Goal: Task Accomplishment & Management: Use online tool/utility

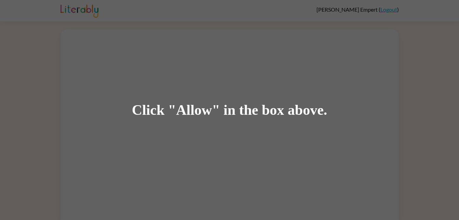
click at [146, 85] on div "Click "Allow" in the box above." at bounding box center [229, 110] width 459 height 220
drag, startPoint x: 146, startPoint y: 85, endPoint x: 116, endPoint y: 4, distance: 86.5
click at [116, 4] on div "Click "Allow" in the box above." at bounding box center [229, 110] width 459 height 220
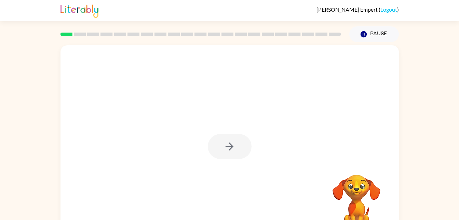
click at [237, 149] on div at bounding box center [230, 146] width 44 height 25
click at [243, 149] on button "button" at bounding box center [230, 146] width 44 height 25
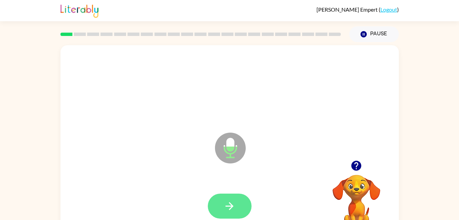
click at [222, 205] on button "button" at bounding box center [230, 205] width 44 height 25
click at [232, 203] on icon "button" at bounding box center [230, 206] width 12 height 12
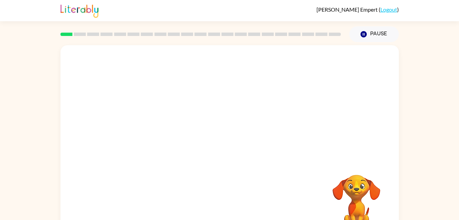
click at [240, 140] on div at bounding box center [213, 130] width 292 height 25
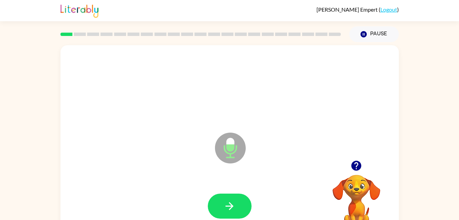
click at [237, 219] on html "James Empert ( Logout ) Pause Pause Microphone The Microphone is here when it i…" at bounding box center [229, 120] width 459 height 240
drag, startPoint x: 241, startPoint y: 216, endPoint x: 239, endPoint y: 202, distance: 14.3
click at [239, 202] on button "button" at bounding box center [230, 205] width 44 height 25
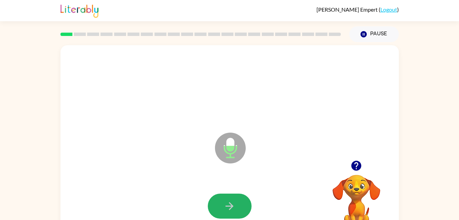
click at [239, 202] on button "button" at bounding box center [230, 205] width 44 height 25
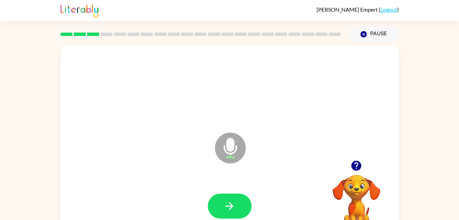
drag, startPoint x: 239, startPoint y: 202, endPoint x: 206, endPoint y: 166, distance: 48.4
click at [212, 168] on div "Microphone The Microphone is here when it is your turn to talk" at bounding box center [230, 142] width 339 height 195
click at [227, 201] on icon "button" at bounding box center [230, 206] width 12 height 12
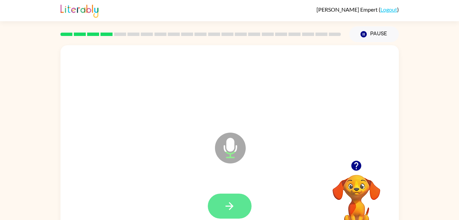
click at [229, 205] on icon "button" at bounding box center [230, 206] width 12 height 12
click at [228, 206] on icon "button" at bounding box center [230, 206] width 8 height 8
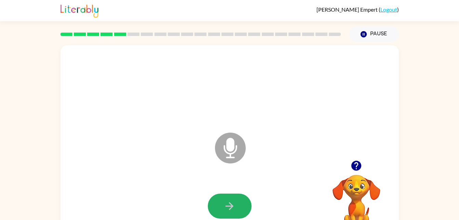
click at [228, 206] on icon "button" at bounding box center [230, 206] width 8 height 8
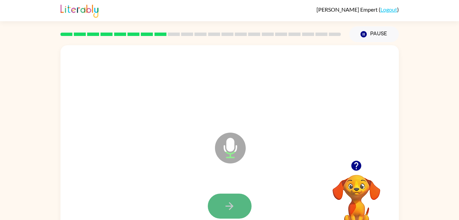
drag, startPoint x: 0, startPoint y: 0, endPoint x: 228, endPoint y: 204, distance: 306.2
click at [228, 204] on icon "button" at bounding box center [230, 206] width 12 height 12
drag, startPoint x: 229, startPoint y: 199, endPoint x: 225, endPoint y: 202, distance: 4.9
click at [225, 202] on icon "button" at bounding box center [230, 206] width 12 height 12
drag, startPoint x: 225, startPoint y: 202, endPoint x: 222, endPoint y: 205, distance: 4.9
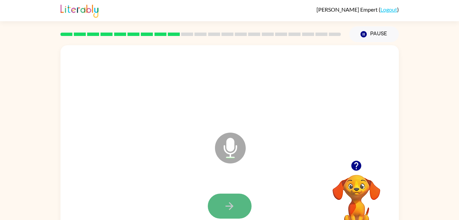
click at [222, 205] on button "button" at bounding box center [230, 205] width 44 height 25
click at [218, 195] on button "button" at bounding box center [230, 205] width 44 height 25
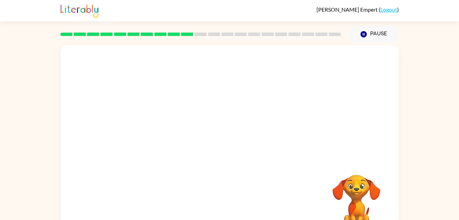
click at [218, 195] on div at bounding box center [229, 206] width 325 height 56
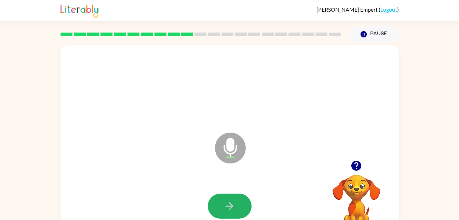
click at [218, 195] on button "button" at bounding box center [230, 205] width 44 height 25
drag, startPoint x: 218, startPoint y: 195, endPoint x: 222, endPoint y: 203, distance: 8.9
click at [222, 203] on button "button" at bounding box center [230, 205] width 44 height 25
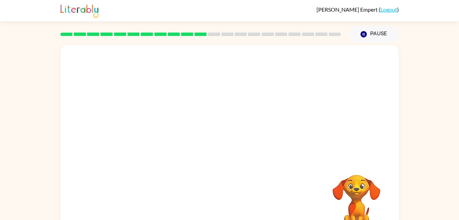
click at [162, 115] on div at bounding box center [230, 142] width 339 height 195
click at [358, 195] on video "Your browser must support playing .mp4 files to use Literably. Please try using…" at bounding box center [357, 198] width 68 height 68
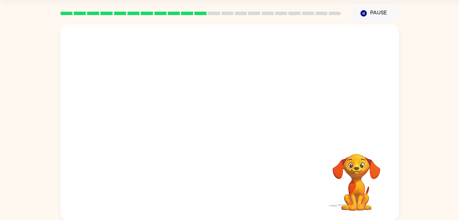
click at [364, 157] on video "Your browser must support playing .mp4 files to use Literably. Please try using…" at bounding box center [357, 177] width 68 height 68
click at [370, 12] on button "Pause Pause" at bounding box center [375, 13] width 50 height 16
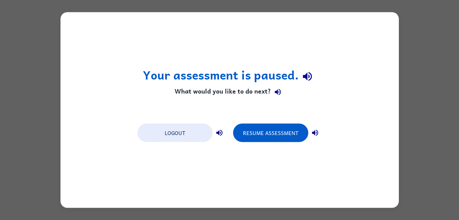
scroll to position [0, 0]
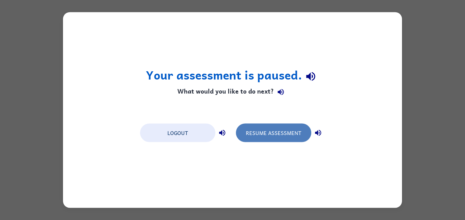
click at [296, 135] on button "Resume Assessment" at bounding box center [273, 132] width 75 height 18
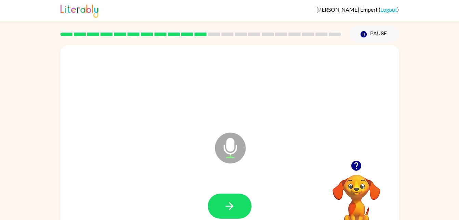
click at [281, 139] on icon "Microphone The Microphone is here when it is your turn to talk" at bounding box center [264, 156] width 103 height 51
click at [221, 213] on button "button" at bounding box center [230, 205] width 44 height 25
click at [225, 195] on button "button" at bounding box center [230, 205] width 44 height 25
click at [223, 201] on button "button" at bounding box center [230, 205] width 44 height 25
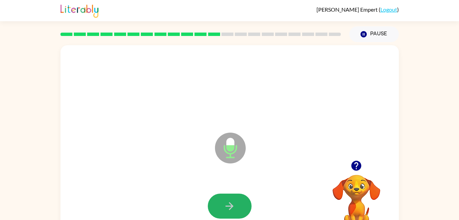
drag, startPoint x: 221, startPoint y: 206, endPoint x: 225, endPoint y: 210, distance: 5.6
click at [225, 210] on button "button" at bounding box center [230, 205] width 44 height 25
click at [235, 197] on button "button" at bounding box center [230, 205] width 44 height 25
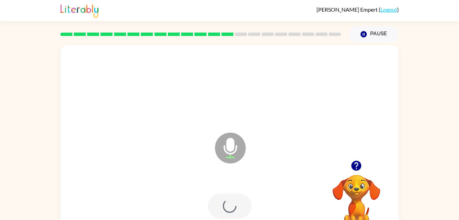
click at [235, 197] on div at bounding box center [230, 205] width 44 height 25
drag, startPoint x: 235, startPoint y: 200, endPoint x: 237, endPoint y: 207, distance: 7.8
click at [237, 207] on button "button" at bounding box center [230, 205] width 44 height 25
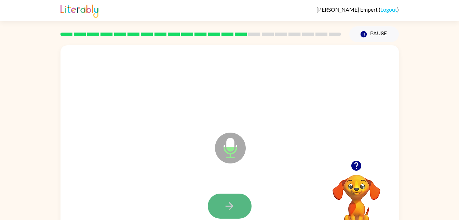
drag, startPoint x: 237, startPoint y: 208, endPoint x: 226, endPoint y: 206, distance: 11.8
click at [226, 206] on icon "button" at bounding box center [230, 206] width 8 height 8
drag, startPoint x: 226, startPoint y: 206, endPoint x: 220, endPoint y: 205, distance: 5.9
click at [220, 205] on button "button" at bounding box center [230, 205] width 44 height 25
drag, startPoint x: 220, startPoint y: 205, endPoint x: 227, endPoint y: 205, distance: 7.5
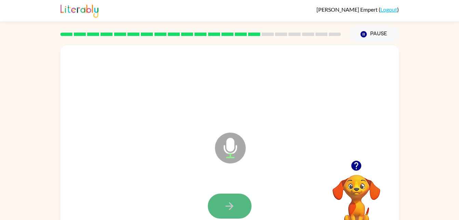
click at [227, 205] on icon "button" at bounding box center [230, 206] width 8 height 8
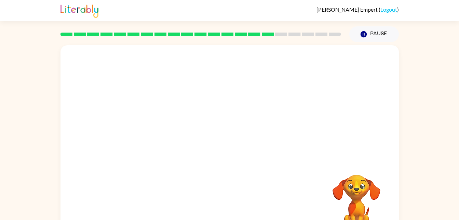
click at [188, 103] on div at bounding box center [229, 87] width 325 height 56
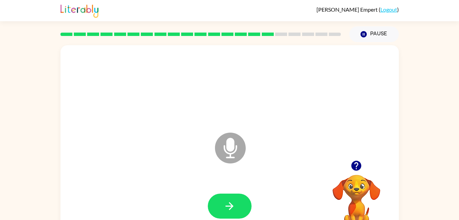
drag, startPoint x: 229, startPoint y: 202, endPoint x: 230, endPoint y: 198, distance: 3.5
click at [230, 198] on button "button" at bounding box center [230, 205] width 44 height 25
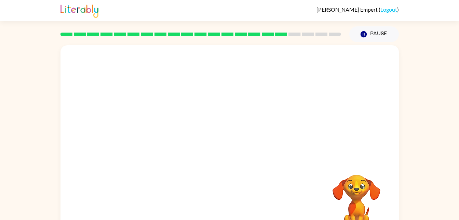
drag, startPoint x: 358, startPoint y: 172, endPoint x: 415, endPoint y: 164, distance: 58.0
click at [415, 164] on div "Your browser must support playing .mp4 files to use Literably. Please try using…" at bounding box center [229, 141] width 459 height 198
click at [349, 196] on video "Your browser must support playing .mp4 files to use Literably. Please try using…" at bounding box center [357, 198] width 68 height 68
click at [351, 197] on video "Your browser must support playing .mp4 files to use Literably. Please try using…" at bounding box center [357, 198] width 68 height 68
click at [360, 197] on video "Your browser must support playing .mp4 files to use Literably. Please try using…" at bounding box center [357, 198] width 68 height 68
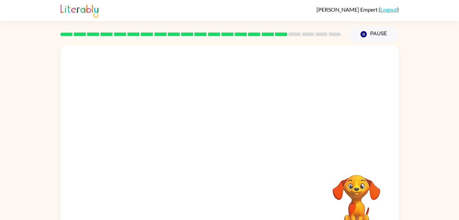
click at [360, 197] on video "Your browser must support playing .mp4 files to use Literably. Please try using…" at bounding box center [357, 198] width 68 height 68
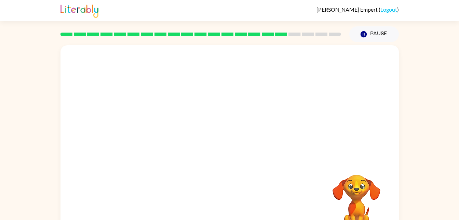
click at [360, 197] on video "Your browser must support playing .mp4 files to use Literably. Please try using…" at bounding box center [357, 198] width 68 height 68
click at [378, 29] on button "Pause Pause" at bounding box center [375, 34] width 50 height 16
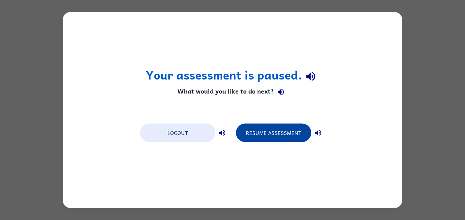
click at [271, 132] on button "Resume Assessment" at bounding box center [273, 132] width 75 height 18
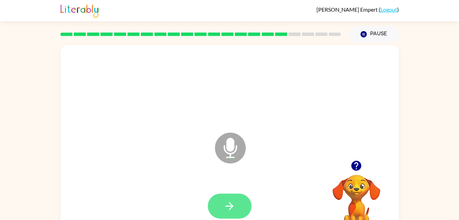
click at [243, 204] on button "button" at bounding box center [230, 205] width 44 height 25
click at [231, 195] on button "button" at bounding box center [230, 205] width 44 height 25
drag, startPoint x: 231, startPoint y: 195, endPoint x: 224, endPoint y: 205, distance: 11.5
click at [224, 205] on icon "button" at bounding box center [230, 206] width 12 height 12
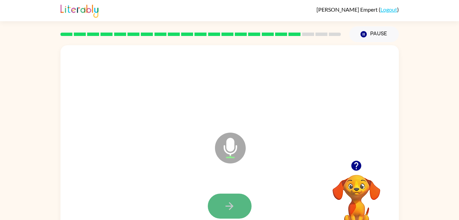
click at [219, 208] on button "button" at bounding box center [230, 205] width 44 height 25
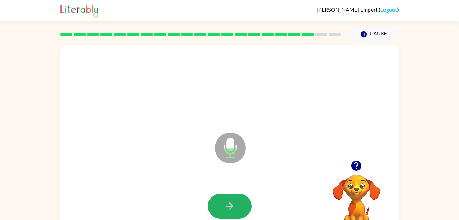
click at [219, 208] on button "button" at bounding box center [230, 205] width 44 height 25
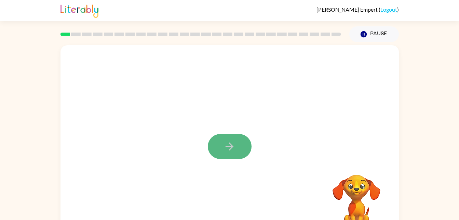
click at [245, 143] on button "button" at bounding box center [230, 146] width 44 height 25
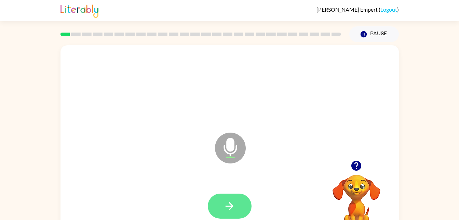
click at [231, 205] on icon "button" at bounding box center [230, 206] width 8 height 8
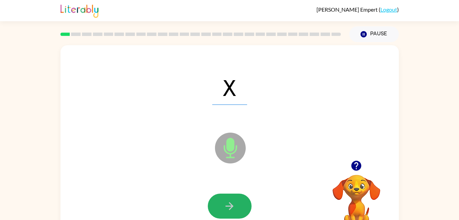
drag, startPoint x: 231, startPoint y: 205, endPoint x: 226, endPoint y: 199, distance: 7.3
click at [226, 199] on button "button" at bounding box center [230, 205] width 44 height 25
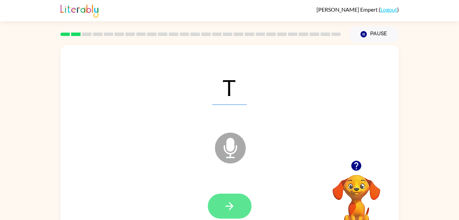
click at [225, 206] on icon "button" at bounding box center [230, 206] width 12 height 12
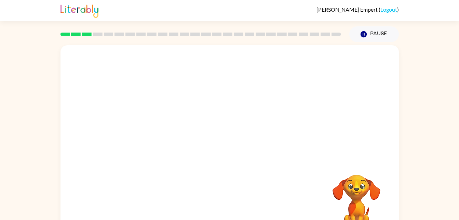
click at [241, 201] on div "Your browser must support playing .mp4 files to use Literably. Please try using…" at bounding box center [230, 142] width 339 height 195
click at [241, 201] on div at bounding box center [230, 205] width 44 height 25
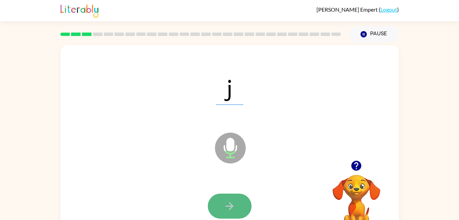
drag, startPoint x: 241, startPoint y: 201, endPoint x: 225, endPoint y: 205, distance: 16.6
click at [225, 205] on icon "button" at bounding box center [230, 206] width 12 height 12
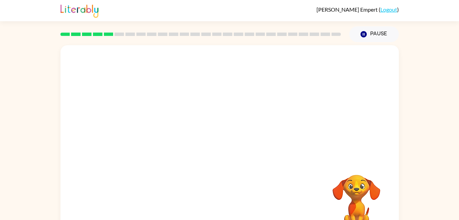
drag, startPoint x: 250, startPoint y: 200, endPoint x: 317, endPoint y: 232, distance: 74.1
click at [317, 219] on html "[PERSON_NAME] ( Logout ) Pause Pause Your browser must support playing .mp4 fil…" at bounding box center [229, 120] width 459 height 240
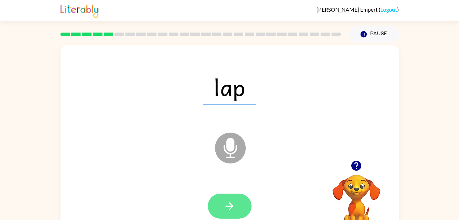
click at [227, 199] on button "button" at bounding box center [230, 205] width 44 height 25
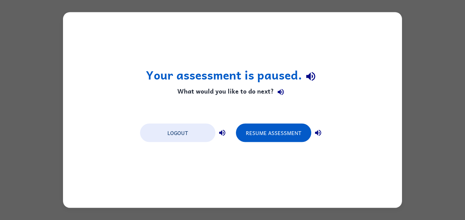
click at [262, 143] on div "Logout Resume Assessment" at bounding box center [232, 132] width 192 height 26
click at [265, 122] on div "Logout Resume Assessment" at bounding box center [232, 132] width 192 height 26
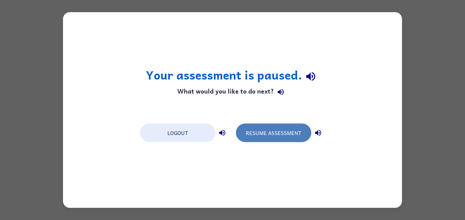
click at [268, 128] on button "Resume Assessment" at bounding box center [273, 132] width 75 height 18
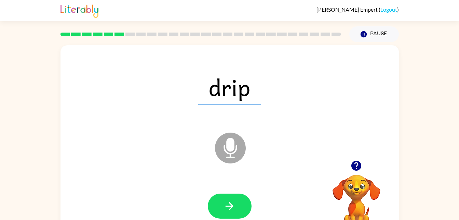
drag, startPoint x: 323, startPoint y: 145, endPoint x: 297, endPoint y: 117, distance: 38.5
click at [297, 117] on div "drip Microphone The Microphone is here when it is your turn to talk" at bounding box center [230, 142] width 339 height 195
click at [230, 196] on button "button" at bounding box center [230, 205] width 44 height 25
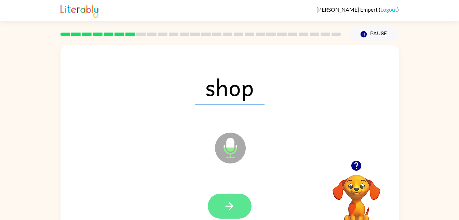
click at [224, 200] on icon "button" at bounding box center [230, 206] width 12 height 12
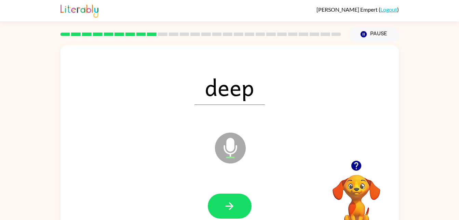
click at [229, 159] on icon at bounding box center [230, 147] width 31 height 31
click at [236, 203] on button "button" at bounding box center [230, 205] width 44 height 25
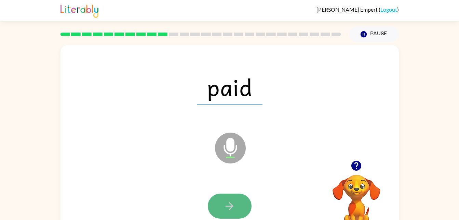
click at [240, 205] on button "button" at bounding box center [230, 205] width 44 height 25
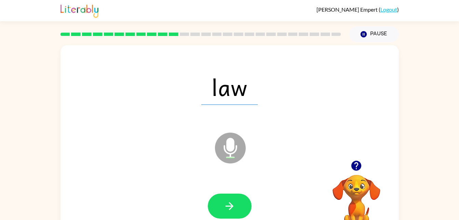
click at [234, 207] on icon "button" at bounding box center [230, 206] width 12 height 12
click at [253, 107] on div "girl" at bounding box center [229, 87] width 325 height 56
click at [240, 190] on div at bounding box center [229, 206] width 325 height 56
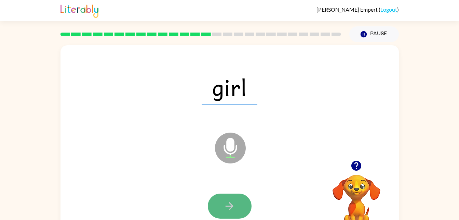
click at [236, 196] on button "button" at bounding box center [230, 205] width 44 height 25
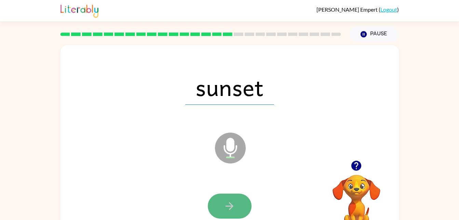
click at [216, 198] on button "button" at bounding box center [230, 205] width 44 height 25
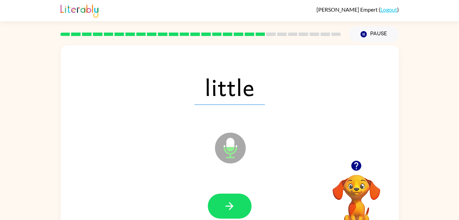
click at [268, 161] on icon "Microphone The Microphone is here when it is your turn to talk" at bounding box center [264, 156] width 103 height 51
click at [255, 206] on div at bounding box center [229, 206] width 325 height 56
click at [235, 210] on icon "button" at bounding box center [230, 206] width 12 height 12
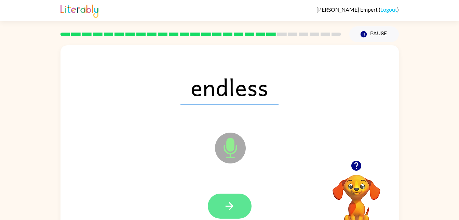
click at [232, 200] on icon "button" at bounding box center [230, 206] width 12 height 12
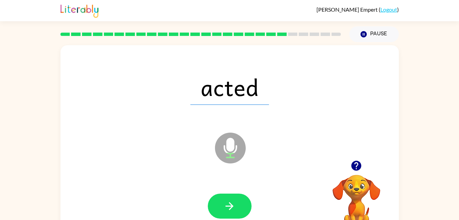
click at [214, 160] on icon "Microphone The Microphone is here when it is your turn to talk" at bounding box center [264, 156] width 103 height 51
click at [229, 203] on icon "button" at bounding box center [230, 206] width 12 height 12
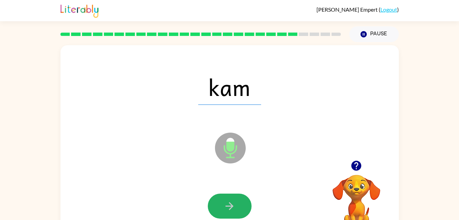
drag, startPoint x: 230, startPoint y: 200, endPoint x: 235, endPoint y: 207, distance: 7.8
click at [235, 207] on icon "button" at bounding box center [230, 206] width 12 height 12
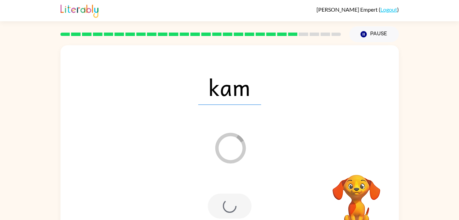
drag, startPoint x: 279, startPoint y: 200, endPoint x: 279, endPoint y: 182, distance: 18.8
click at [279, 182] on div at bounding box center [229, 206] width 325 height 56
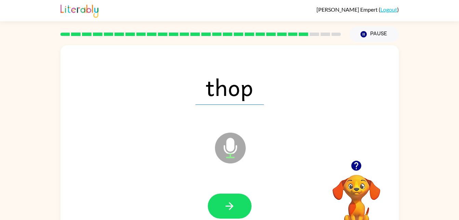
click at [243, 135] on icon "Microphone The Microphone is here when it is your turn to talk" at bounding box center [264, 156] width 103 height 51
drag, startPoint x: 243, startPoint y: 135, endPoint x: 285, endPoint y: 116, distance: 45.8
click at [285, 116] on div "thop Microphone The Microphone is here when it is your turn to talk" at bounding box center [230, 142] width 339 height 195
click at [214, 120] on div "Microphone The Microphone is here when it is your turn to talk" at bounding box center [213, 130] width 292 height 25
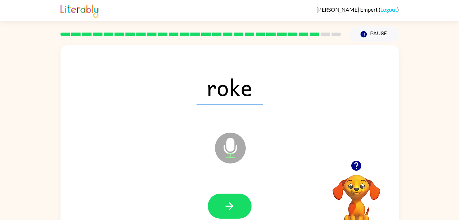
click at [214, 120] on div "Microphone The Microphone is here when it is your turn to talk" at bounding box center [213, 130] width 292 height 25
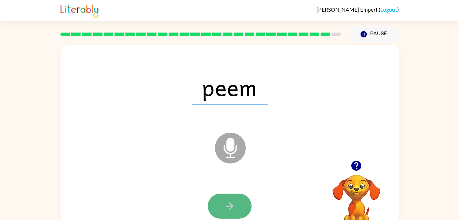
click at [218, 208] on button "button" at bounding box center [230, 205] width 44 height 25
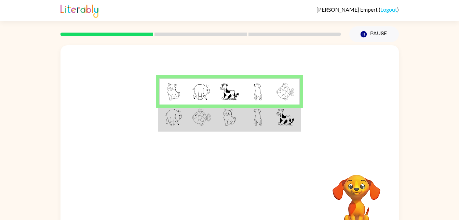
click at [230, 109] on img at bounding box center [229, 116] width 13 height 17
click at [228, 120] on img at bounding box center [229, 116] width 13 height 17
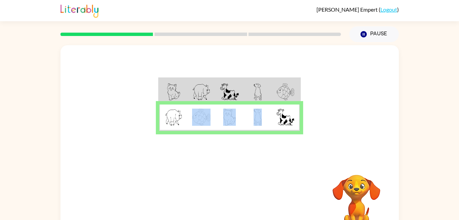
drag, startPoint x: 189, startPoint y: 119, endPoint x: 266, endPoint y: 114, distance: 77.1
click at [266, 114] on tr at bounding box center [229, 117] width 141 height 26
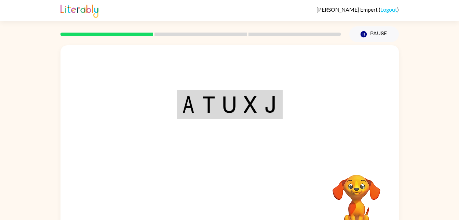
click at [228, 212] on div "Your browser must support playing .mp4 files to use Literably. Please try using…" at bounding box center [230, 142] width 339 height 195
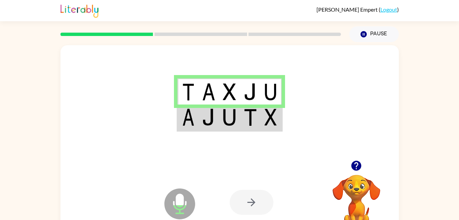
click at [266, 131] on table at bounding box center [230, 104] width 106 height 54
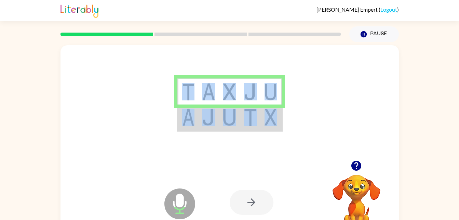
click at [266, 130] on td at bounding box center [271, 117] width 21 height 26
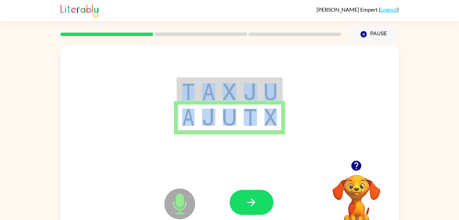
click at [273, 129] on td at bounding box center [271, 117] width 21 height 26
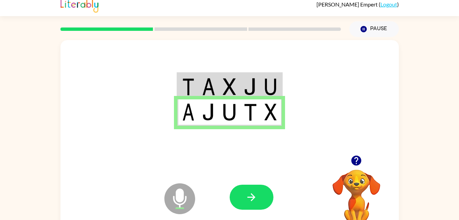
scroll to position [5, 0]
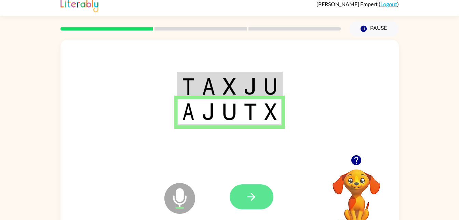
click at [248, 185] on button "button" at bounding box center [252, 196] width 44 height 25
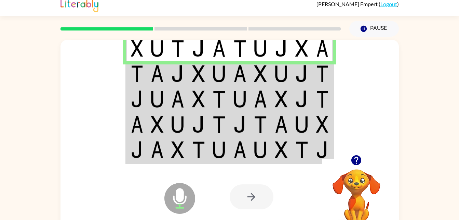
click at [206, 83] on td at bounding box center [198, 73] width 21 height 25
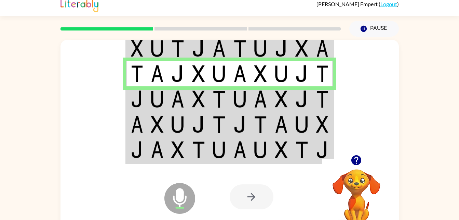
click at [171, 94] on td at bounding box center [178, 98] width 21 height 25
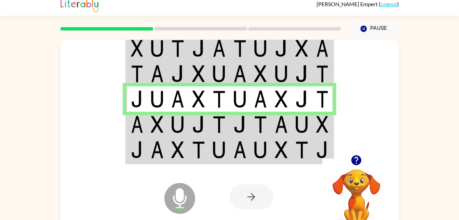
click at [138, 129] on img at bounding box center [137, 124] width 12 height 17
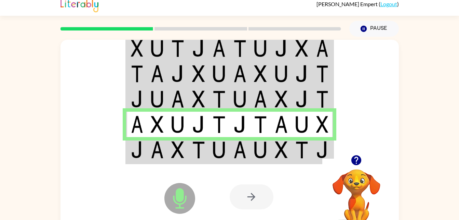
click at [155, 146] on img at bounding box center [157, 149] width 13 height 17
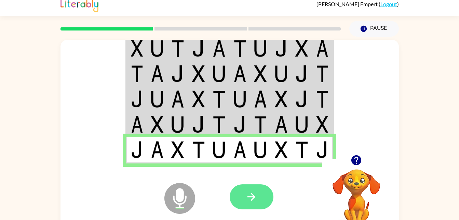
click at [269, 192] on button "button" at bounding box center [252, 196] width 44 height 25
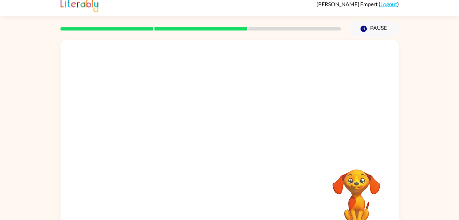
click at [40, 214] on div "Your browser must support playing .mp4 files to use Literably. Please try using…" at bounding box center [229, 136] width 459 height 198
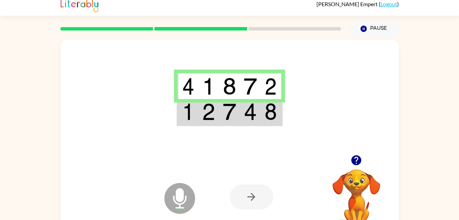
click at [189, 105] on img at bounding box center [188, 111] width 12 height 17
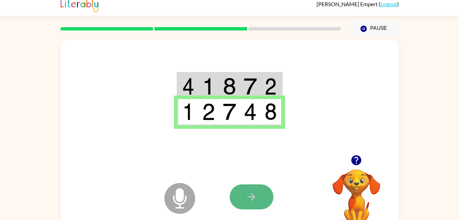
click at [243, 192] on button "button" at bounding box center [252, 196] width 44 height 25
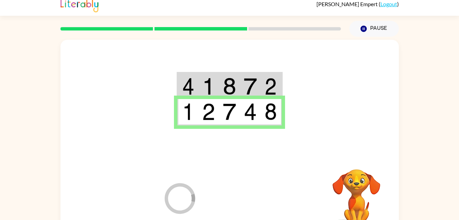
click at [243, 192] on div at bounding box center [280, 196] width 101 height 77
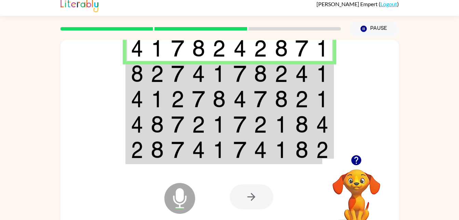
click at [137, 89] on td at bounding box center [136, 98] width 21 height 25
click at [139, 72] on img at bounding box center [137, 73] width 12 height 17
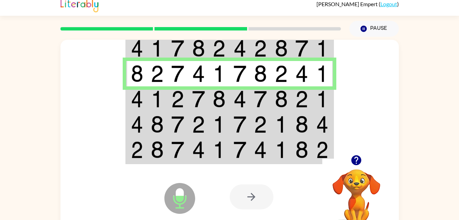
click at [263, 94] on img at bounding box center [260, 98] width 13 height 17
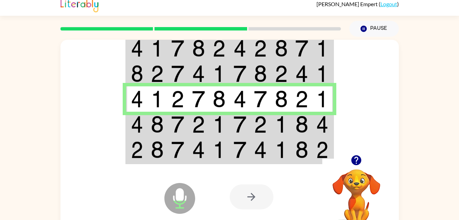
click at [141, 148] on img at bounding box center [137, 149] width 12 height 17
click at [139, 117] on img at bounding box center [137, 124] width 12 height 17
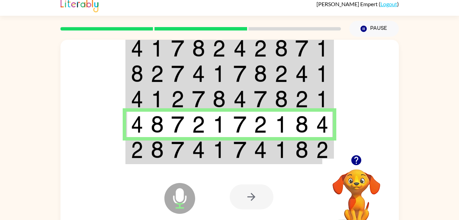
click at [182, 153] on img at bounding box center [177, 149] width 13 height 17
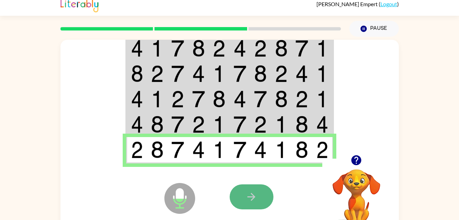
click at [244, 208] on button "button" at bounding box center [252, 196] width 44 height 25
